Goal: Submit feedback/report problem

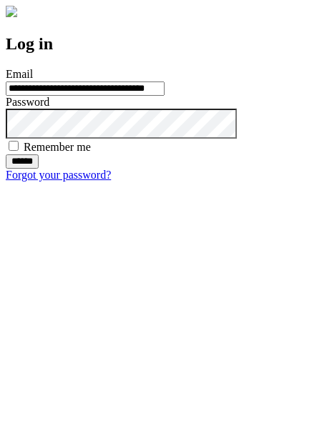
type input "**********"
click at [39, 169] on input "******" at bounding box center [22, 162] width 33 height 14
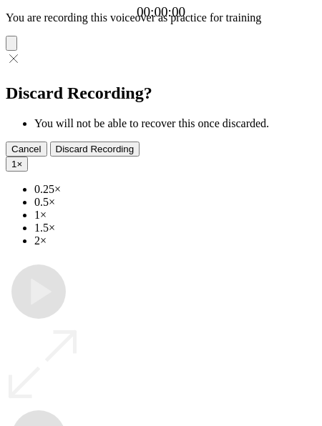
type input "**********"
